Goal: Task Accomplishment & Management: Use online tool/utility

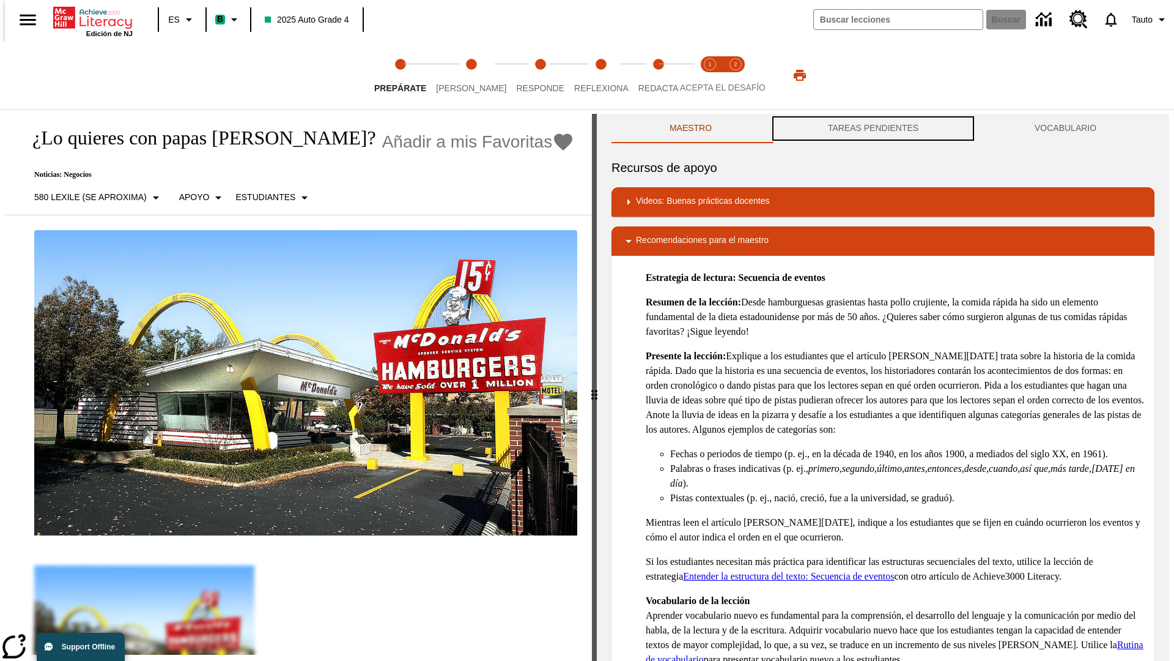
click at [873, 128] on button "TAREAS PENDIENTES" at bounding box center [873, 128] width 207 height 29
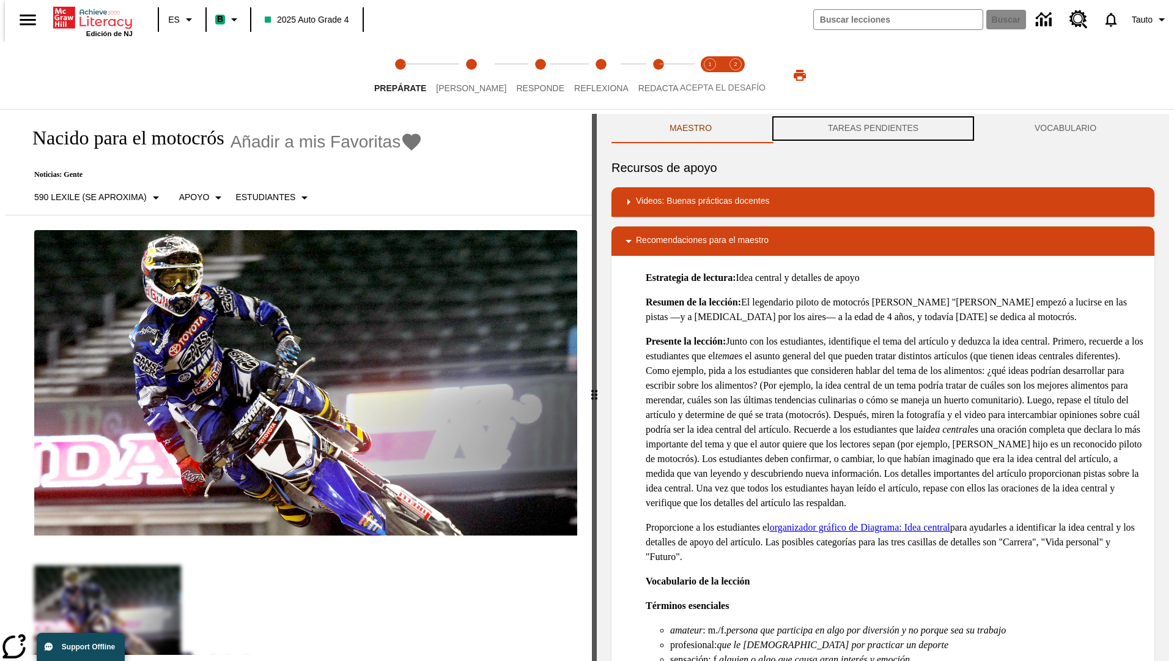
click at [873, 128] on button "TAREAS PENDIENTES" at bounding box center [873, 128] width 207 height 29
